Goal: Task Accomplishment & Management: Manage account settings

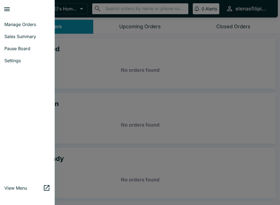
scroll to position [1, 0]
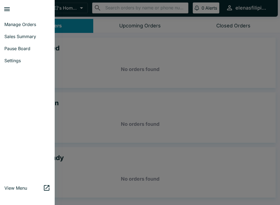
click at [32, 36] on span "Sales Summary" at bounding box center [27, 36] width 46 height 5
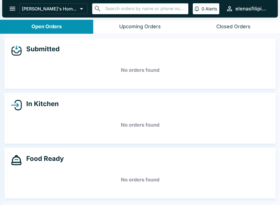
select select "03:00"
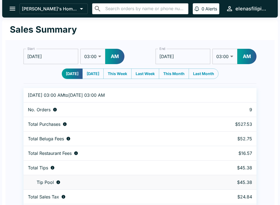
scroll to position [17, 0]
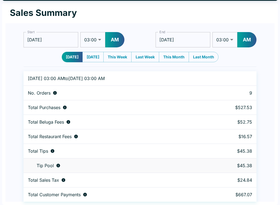
click at [18, 11] on h1 "Sales Summary" at bounding box center [43, 12] width 67 height 11
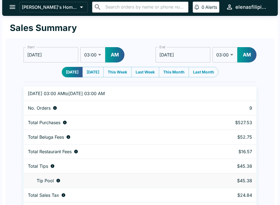
scroll to position [0, 0]
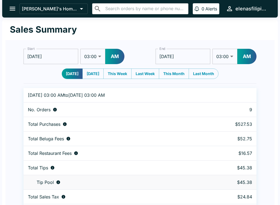
click at [16, 4] on button "open drawer" at bounding box center [12, 9] width 14 height 14
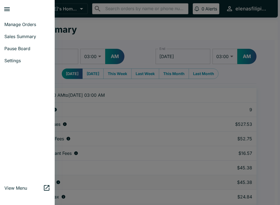
click at [32, 19] on link "Manage Orders" at bounding box center [27, 24] width 55 height 12
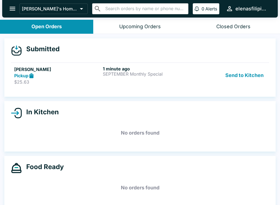
click at [29, 75] on icon at bounding box center [31, 75] width 6 height 6
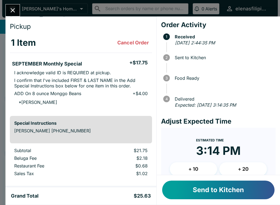
scroll to position [10, 0]
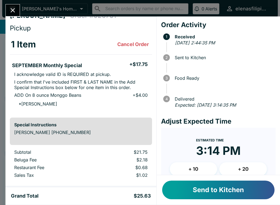
click at [213, 187] on button "Send to Kitchen" at bounding box center [218, 189] width 112 height 19
